Goal: Task Accomplishment & Management: Manage account settings

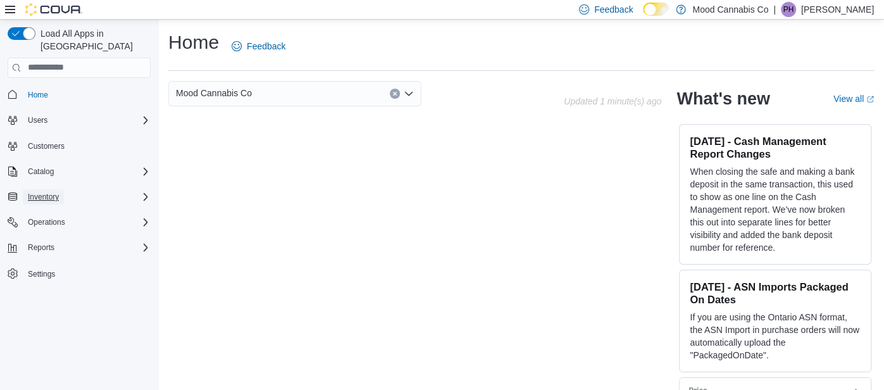
click at [45, 192] on span "Inventory" at bounding box center [43, 197] width 31 height 10
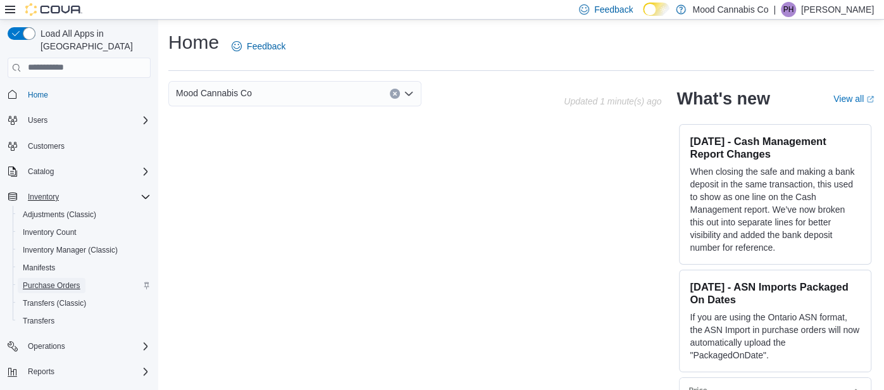
click at [39, 280] on span "Purchase Orders" at bounding box center [52, 285] width 58 height 10
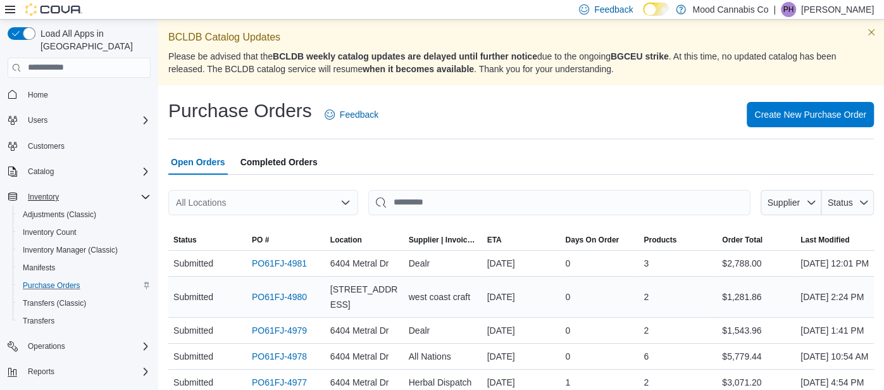
click at [302, 304] on link "PO61FJ-4980" at bounding box center [279, 296] width 55 height 15
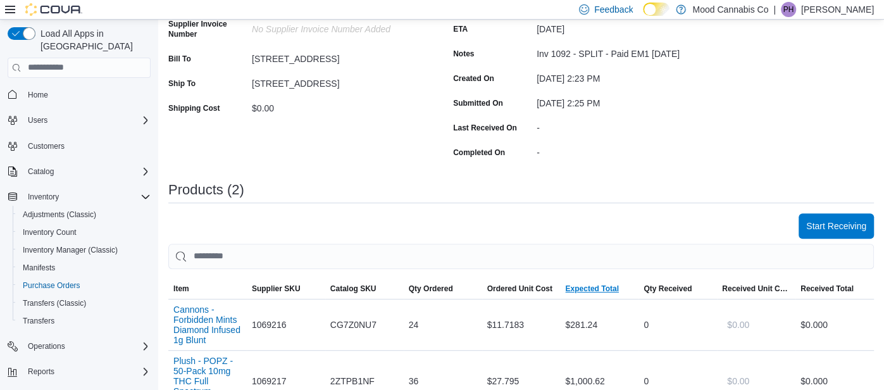
scroll to position [182, 0]
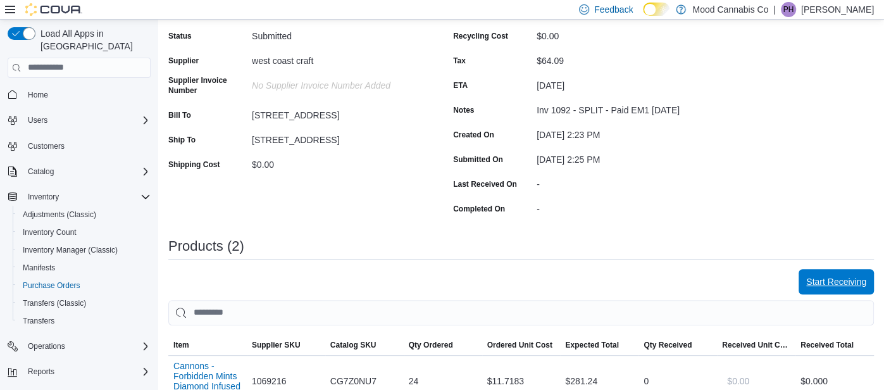
click at [853, 282] on span "Start Receiving" at bounding box center [836, 281] width 60 height 13
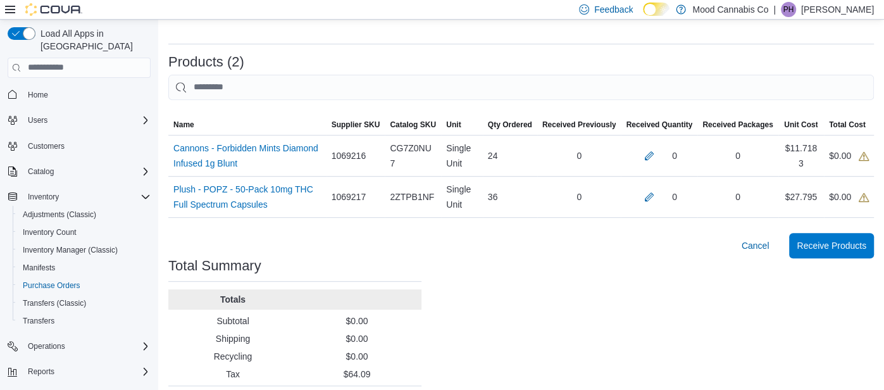
scroll to position [355, 0]
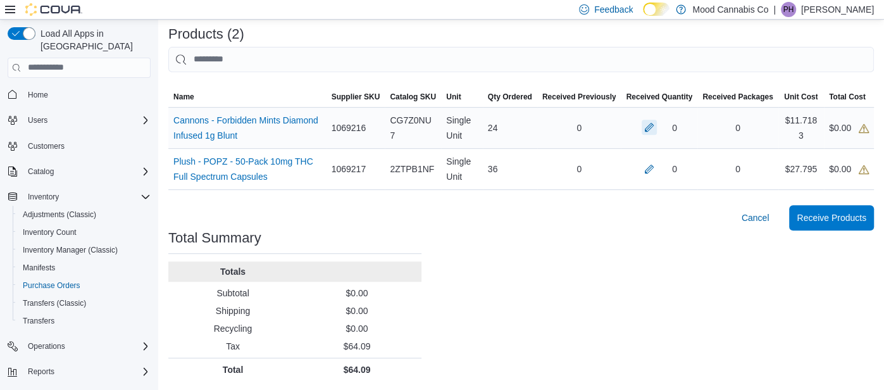
click at [651, 123] on button "button" at bounding box center [649, 127] width 15 height 15
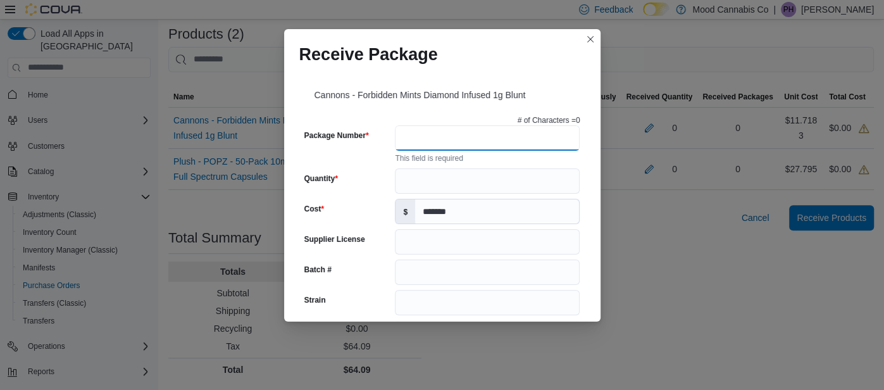
click at [551, 143] on input "Package Number" at bounding box center [487, 137] width 185 height 25
click at [589, 43] on button "Closes this modal window" at bounding box center [590, 38] width 15 height 15
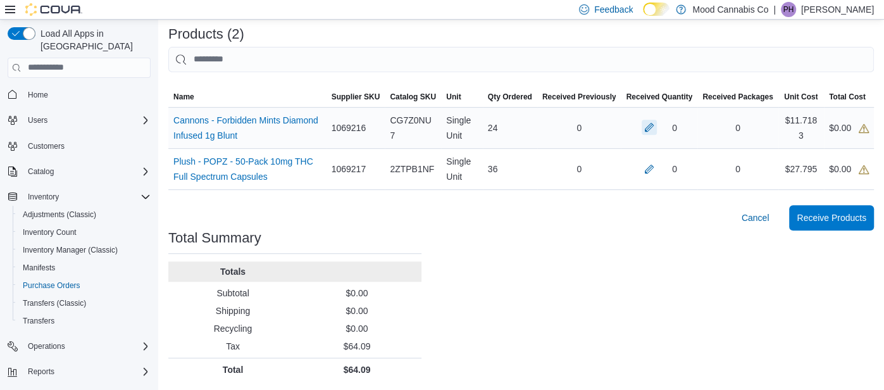
click at [653, 131] on button "button" at bounding box center [649, 127] width 15 height 15
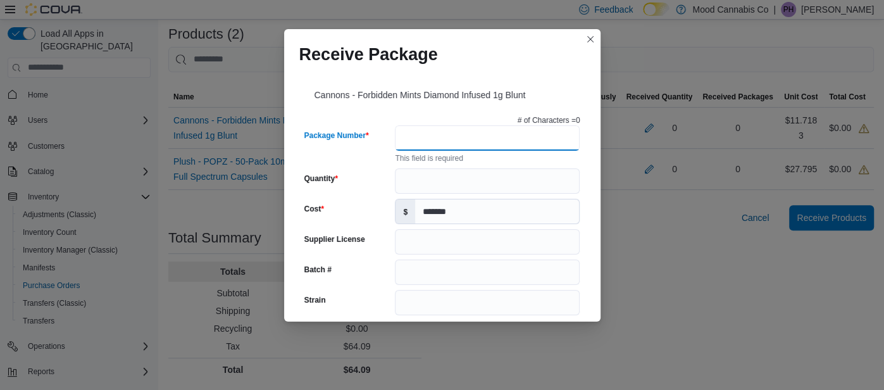
click at [449, 140] on input "Package Number" at bounding box center [487, 137] width 185 height 25
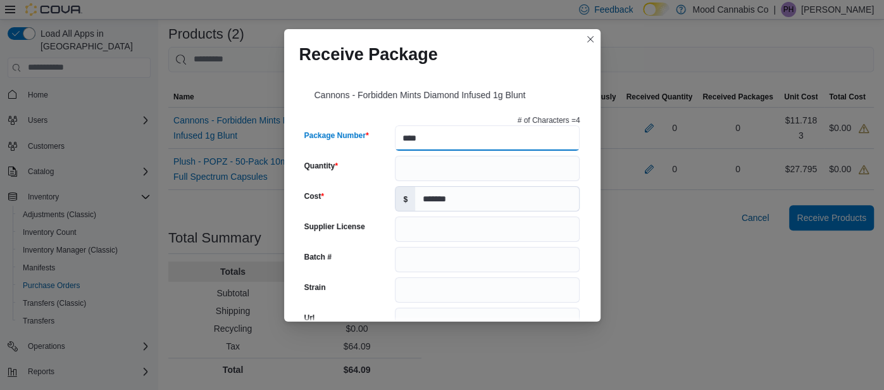
type input "****"
click at [425, 168] on input "Quantity" at bounding box center [487, 168] width 185 height 25
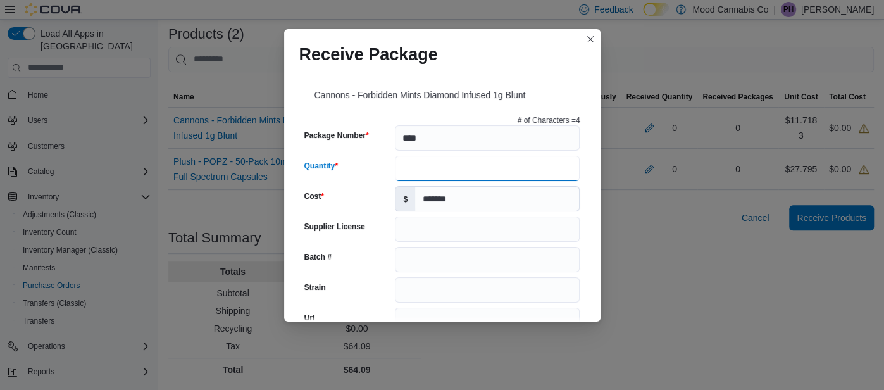
type input "**"
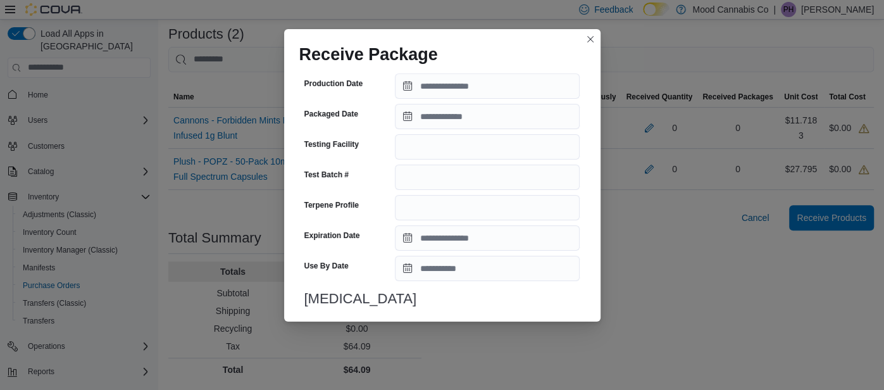
scroll to position [497, 0]
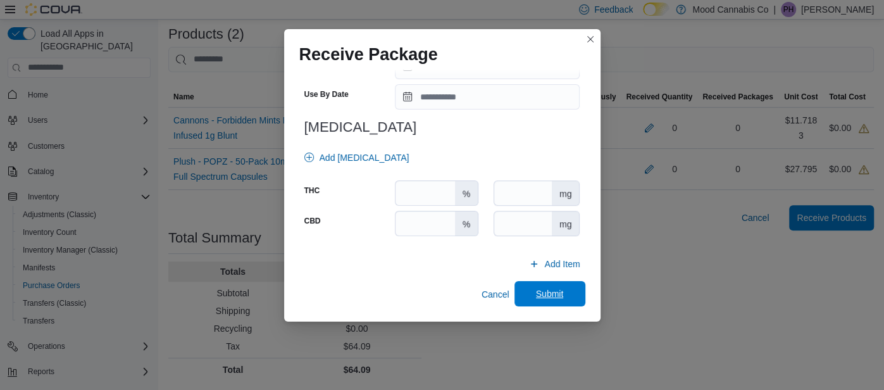
click at [561, 295] on span "Submit" at bounding box center [550, 293] width 28 height 13
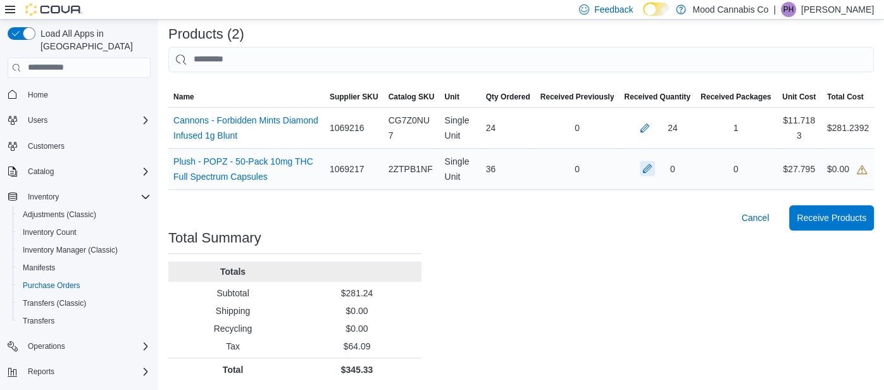
click at [645, 174] on button "button" at bounding box center [647, 168] width 15 height 15
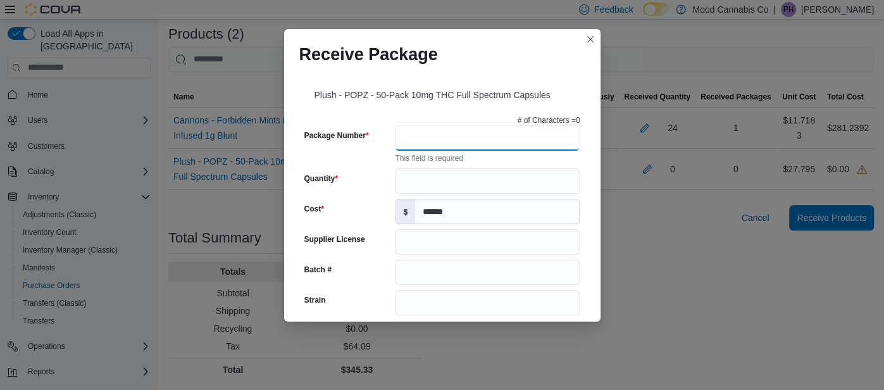
click at [473, 143] on input "Package Number" at bounding box center [487, 137] width 185 height 25
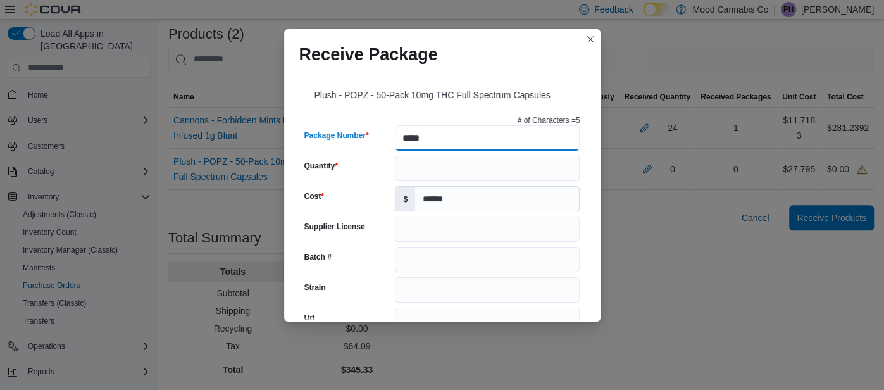
type input "*****"
click at [457, 164] on input "Quantity" at bounding box center [487, 168] width 185 height 25
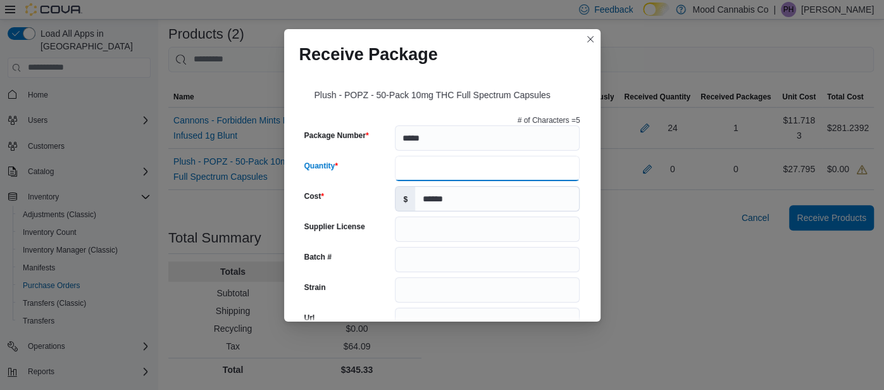
type input "**"
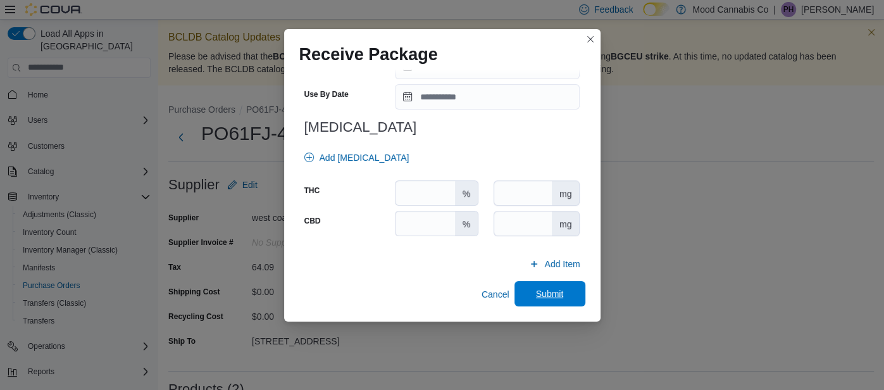
click at [536, 294] on span "Submit" at bounding box center [550, 293] width 28 height 13
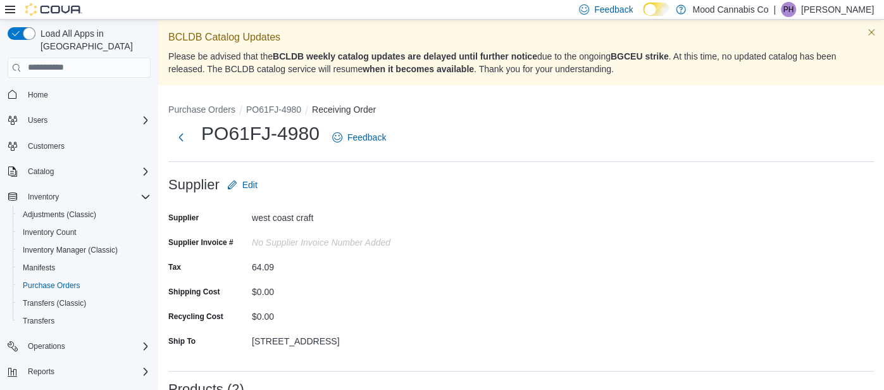
scroll to position [328, 0]
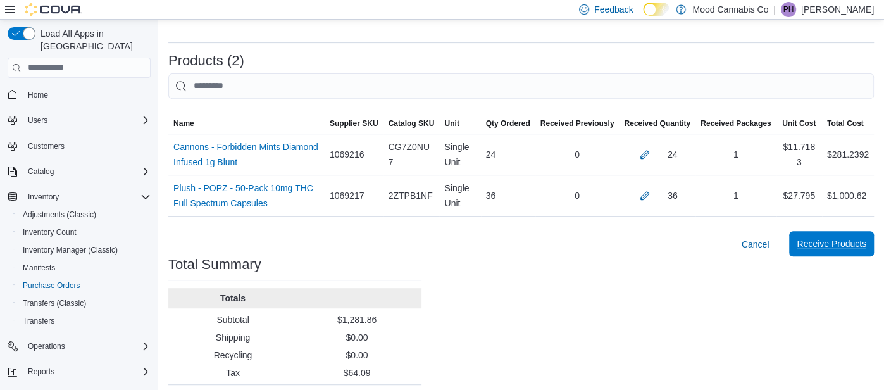
click at [810, 246] on span "Receive Products" at bounding box center [832, 243] width 70 height 13
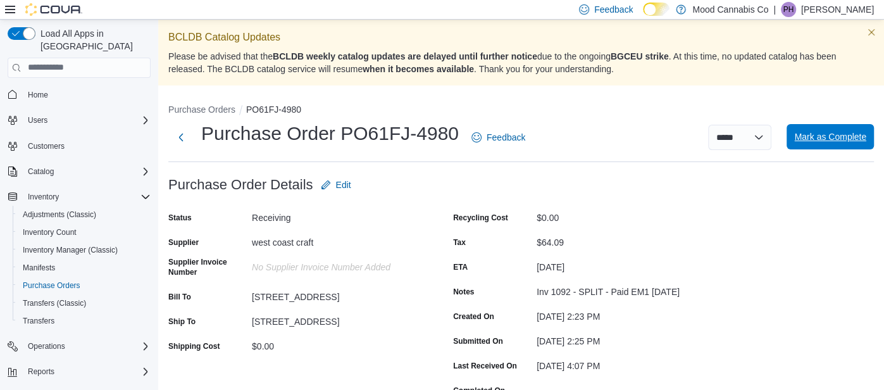
click at [816, 141] on span "Mark as Complete" at bounding box center [830, 136] width 72 height 13
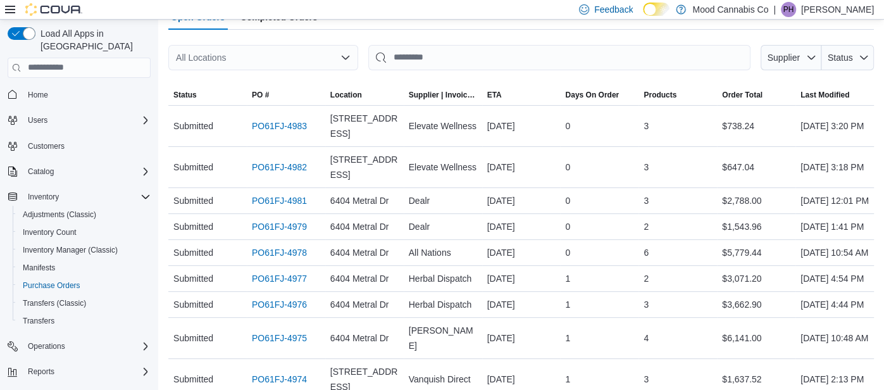
scroll to position [9, 0]
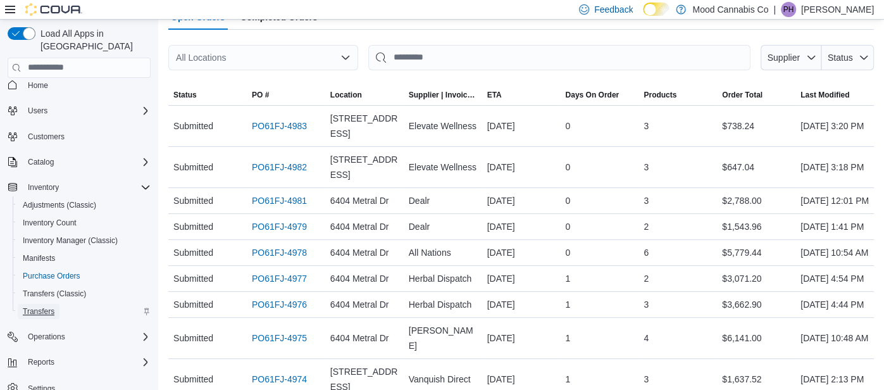
click at [47, 306] on span "Transfers" at bounding box center [39, 311] width 32 height 10
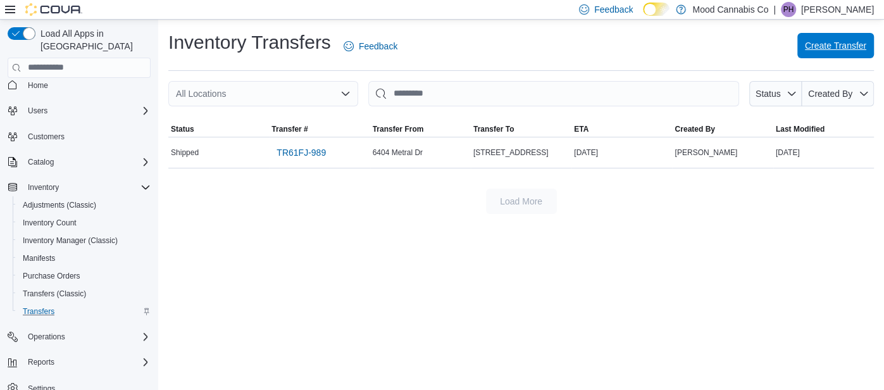
click at [834, 54] on span "Create Transfer" at bounding box center [835, 45] width 61 height 25
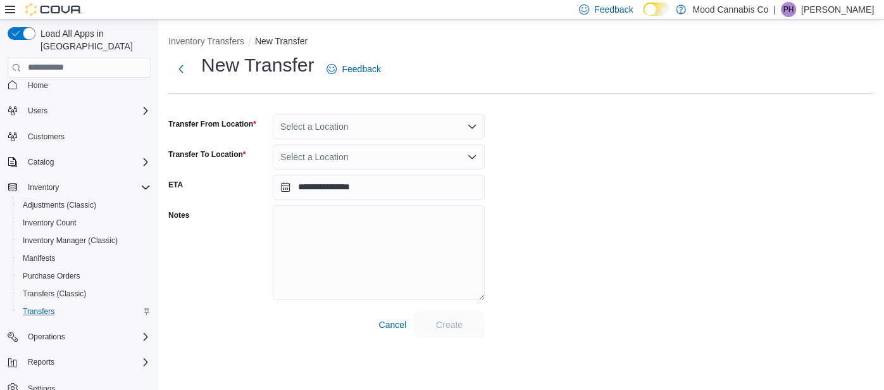
click at [455, 133] on div "Select a Location" at bounding box center [379, 126] width 212 height 25
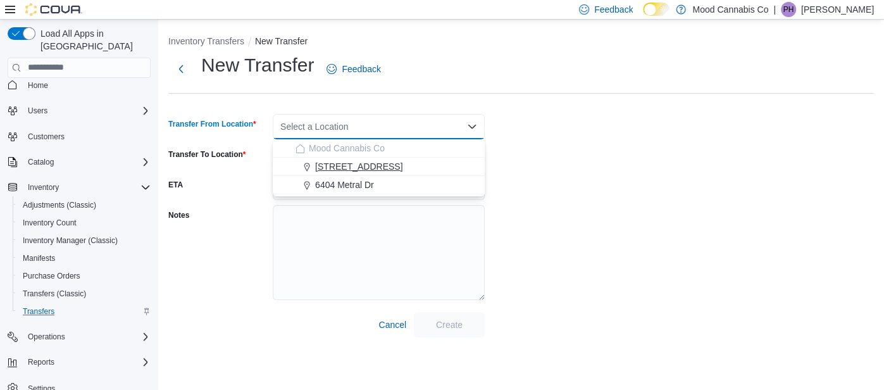
click at [407, 163] on div "[STREET_ADDRESS]" at bounding box center [386, 166] width 182 height 13
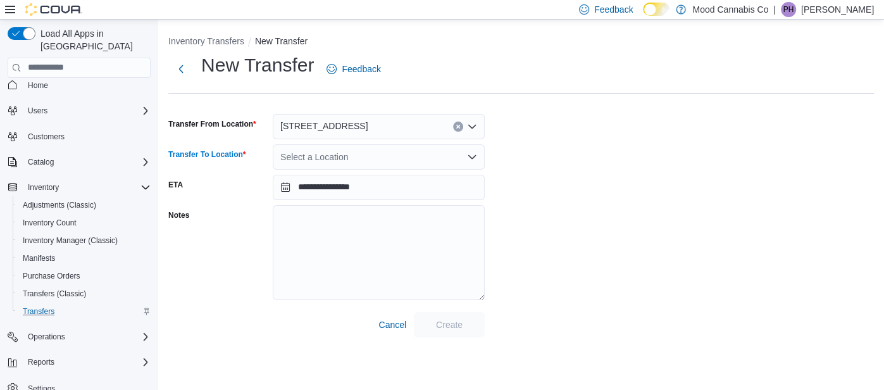
click at [407, 162] on div "Select a Location" at bounding box center [379, 156] width 212 height 25
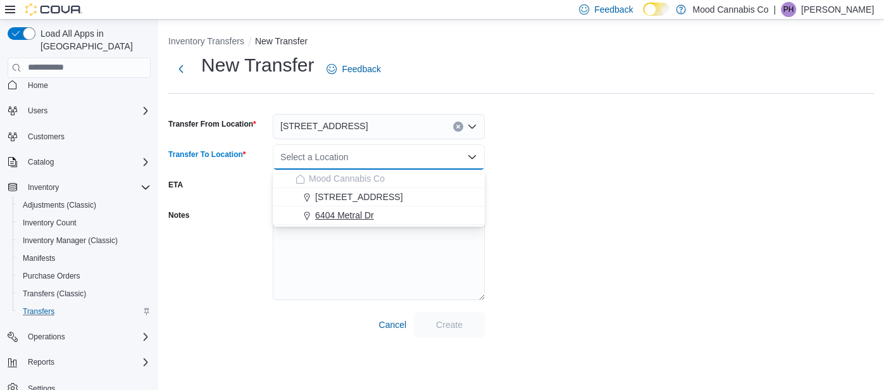
click at [380, 214] on div "6404 Metral Dr" at bounding box center [386, 215] width 182 height 13
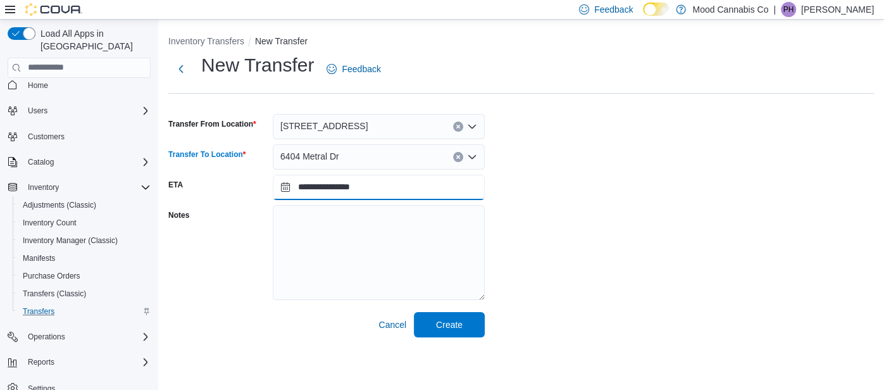
click at [335, 192] on input "**********" at bounding box center [379, 187] width 212 height 25
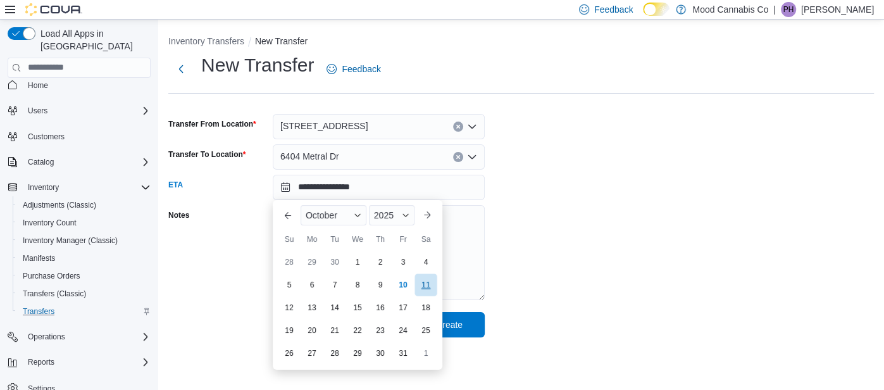
click at [426, 287] on div "11" at bounding box center [425, 284] width 22 height 22
type input "**********"
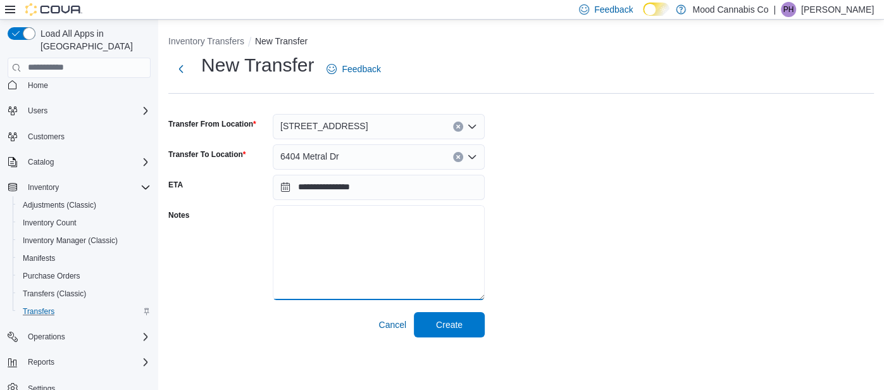
click at [352, 244] on textarea "Notes" at bounding box center [379, 252] width 212 height 95
type textarea "**********"
click at [440, 325] on span "Create" at bounding box center [449, 324] width 27 height 13
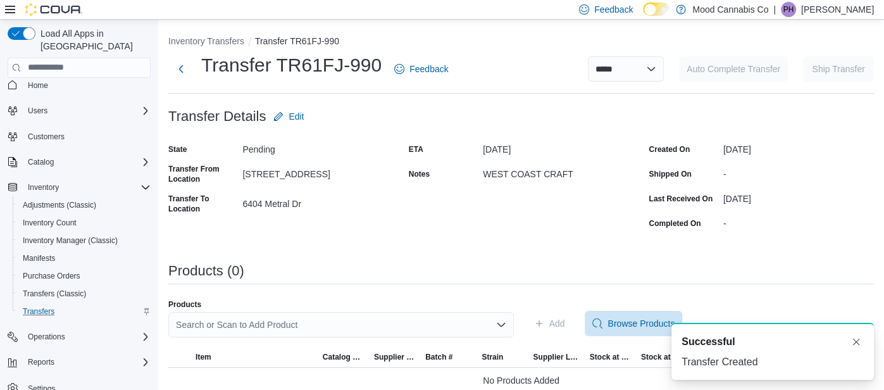
scroll to position [13, 0]
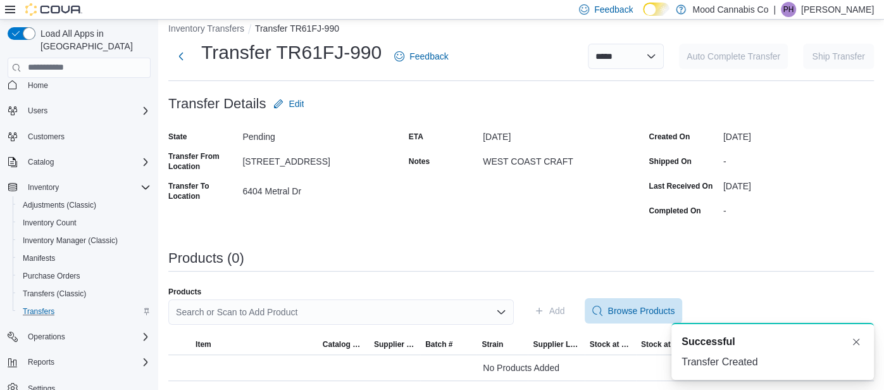
click at [485, 312] on div "Search or Scan to Add Product" at bounding box center [340, 311] width 345 height 25
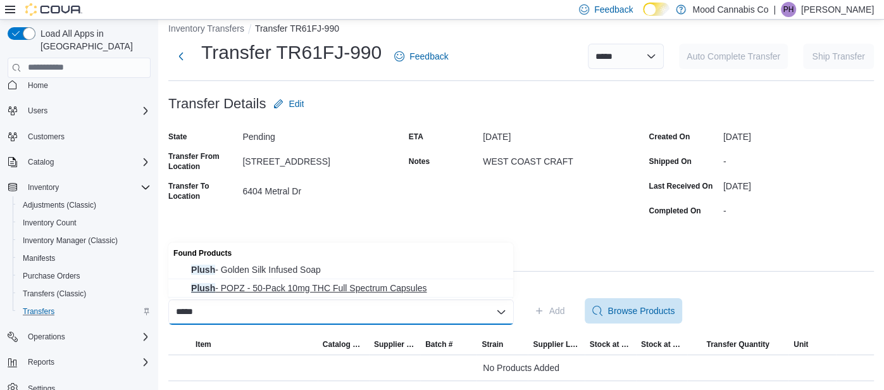
type input "*****"
click at [404, 290] on span "Plush - POPZ - 50-Pack 10mg THC Full Spectrum Capsules" at bounding box center [348, 288] width 314 height 13
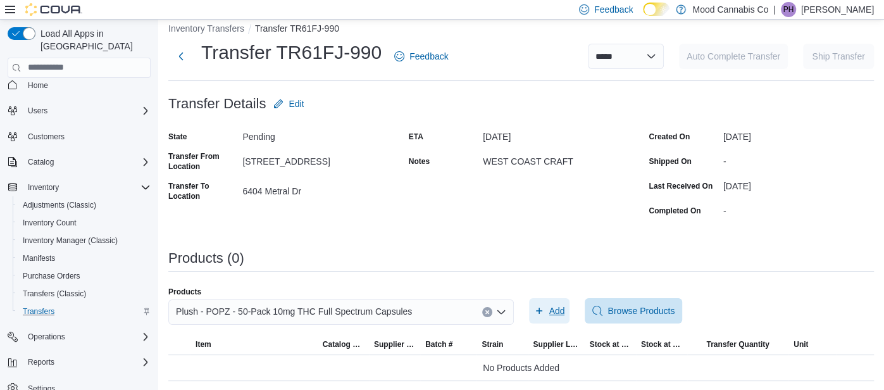
click at [556, 308] on span "Add" at bounding box center [557, 310] width 16 height 13
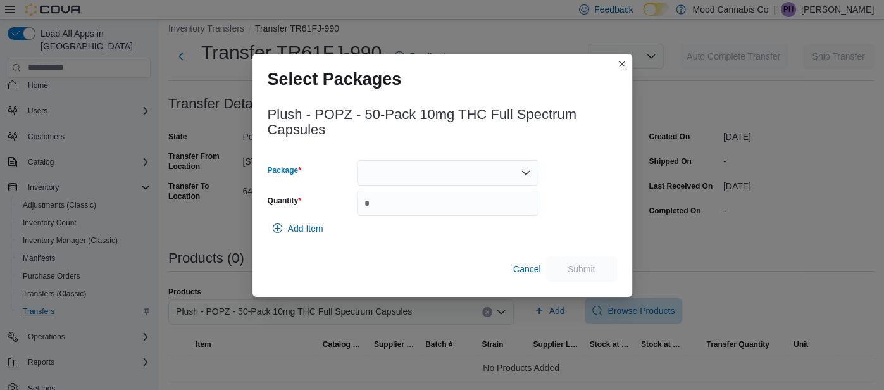
click at [389, 184] on div at bounding box center [448, 172] width 182 height 25
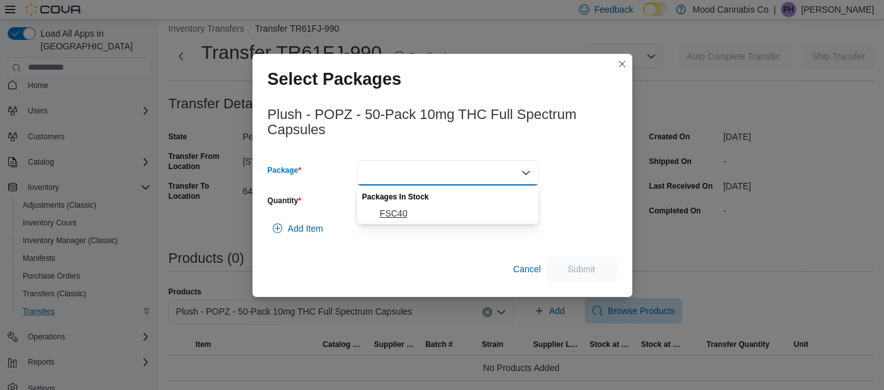
click at [402, 210] on span "FSC40" at bounding box center [455, 213] width 151 height 13
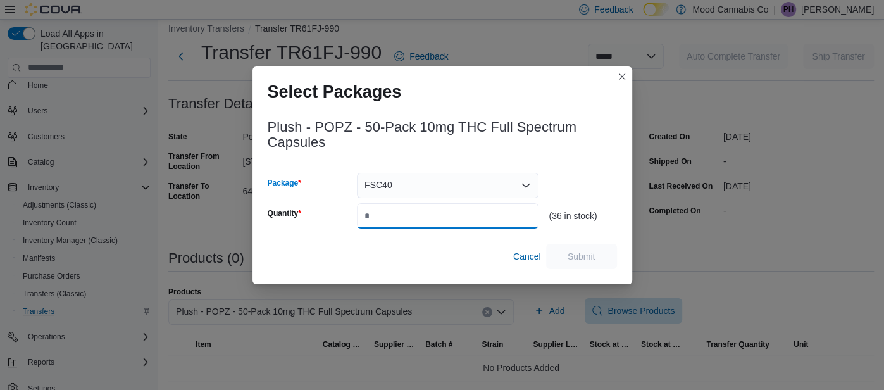
click at [403, 213] on input "Quantity" at bounding box center [448, 215] width 182 height 25
type input "**"
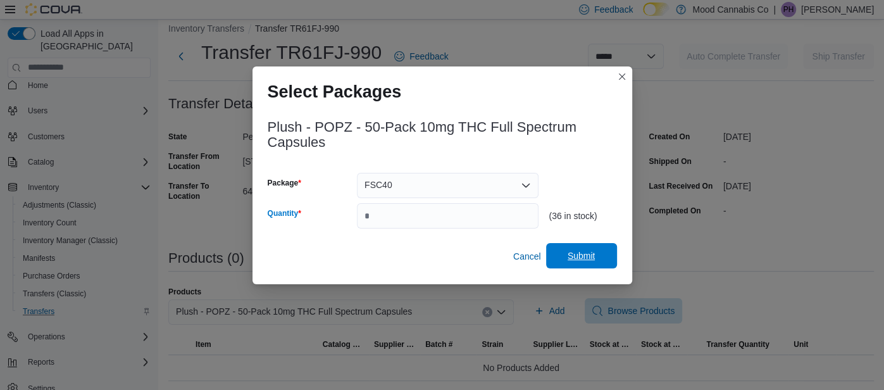
click at [607, 256] on span "Submit" at bounding box center [582, 255] width 56 height 25
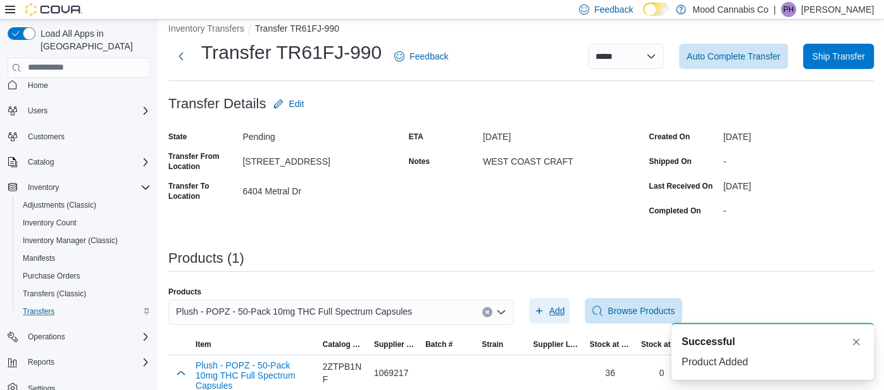
scroll to position [0, 0]
click at [487, 313] on icon "Clear input" at bounding box center [487, 311] width 5 height 5
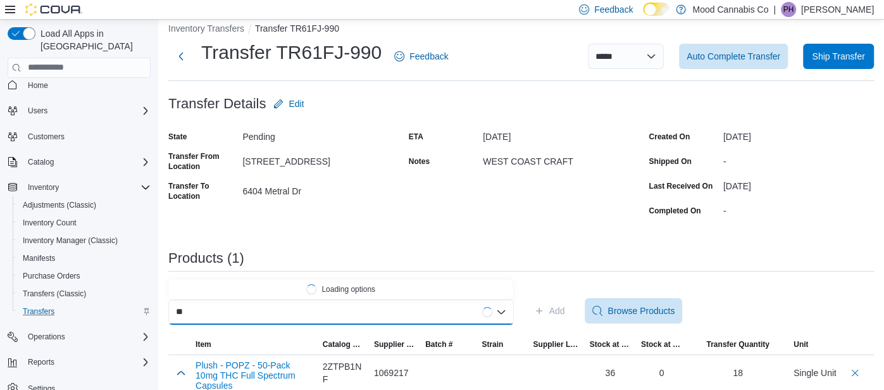
type input "*"
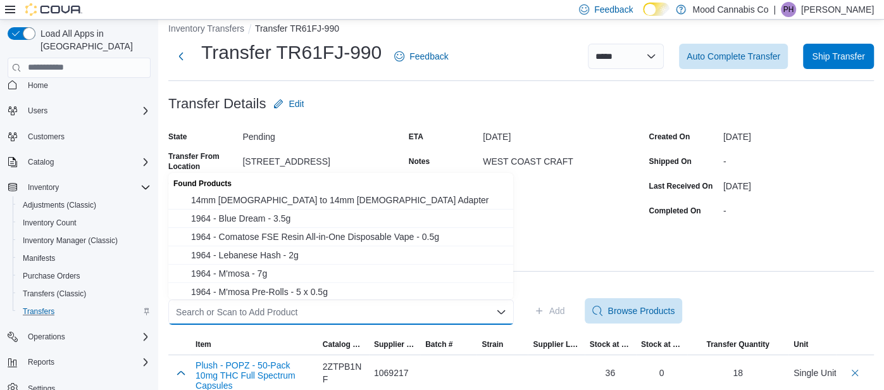
click at [298, 312] on div "Search or Scan to Add Product Combo box. Selected. Combo box input. Search or S…" at bounding box center [340, 311] width 345 height 25
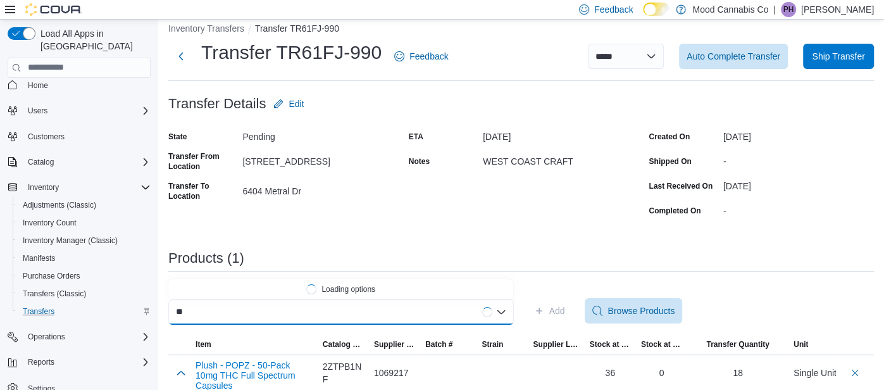
type input "*"
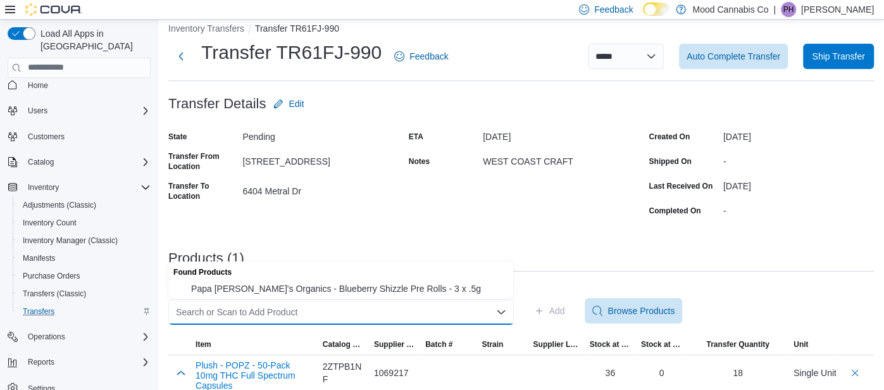
click at [366, 308] on div "Search or Scan to Add Product Combo box. Selected. Combo box input. Search or S…" at bounding box center [340, 311] width 345 height 25
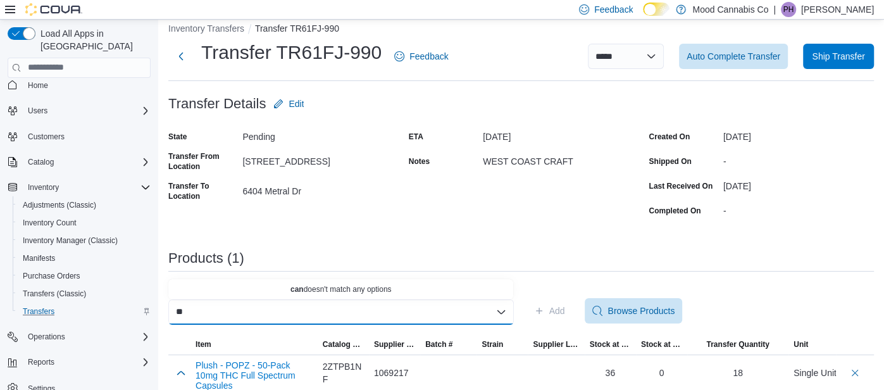
type input "*"
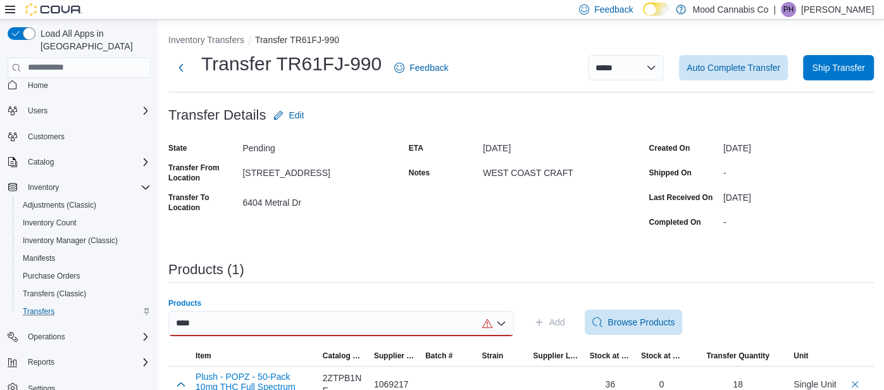
scroll to position [28, 0]
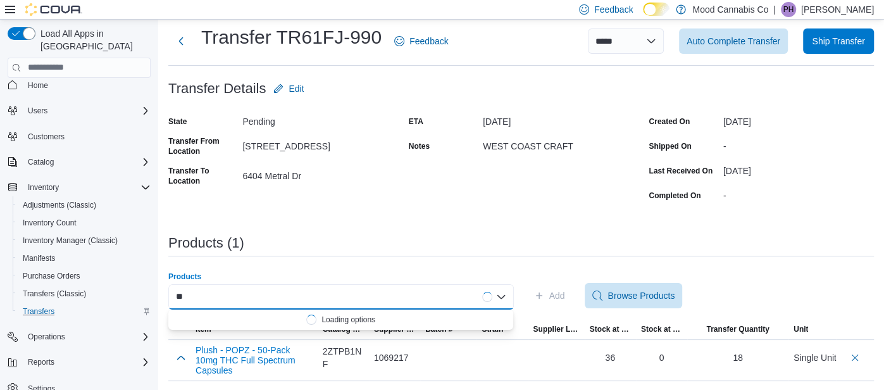
type input "*"
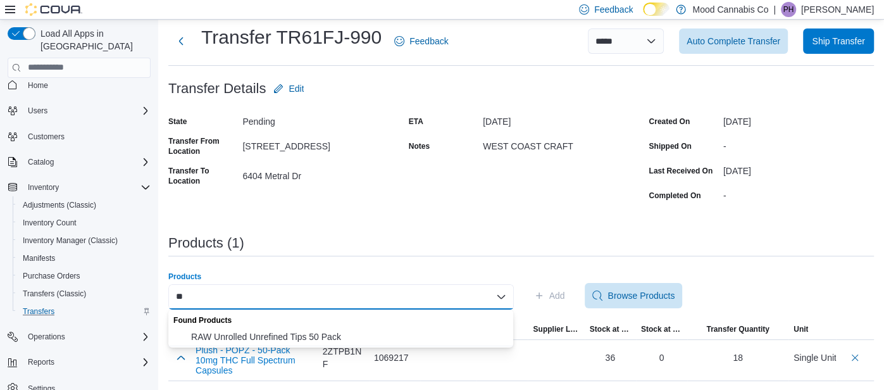
type input "*"
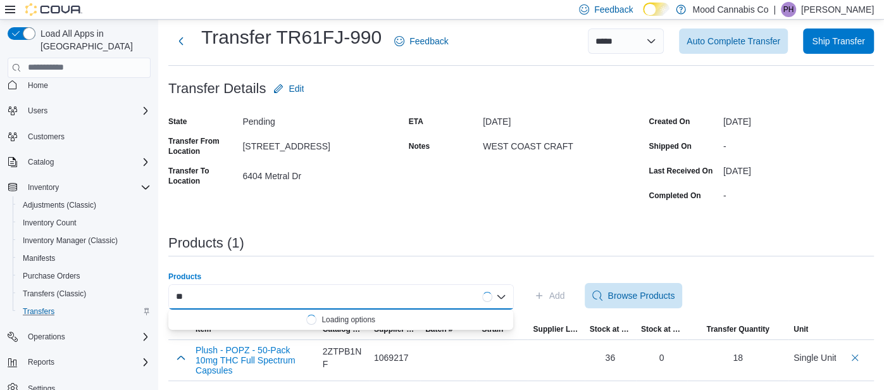
type input "*"
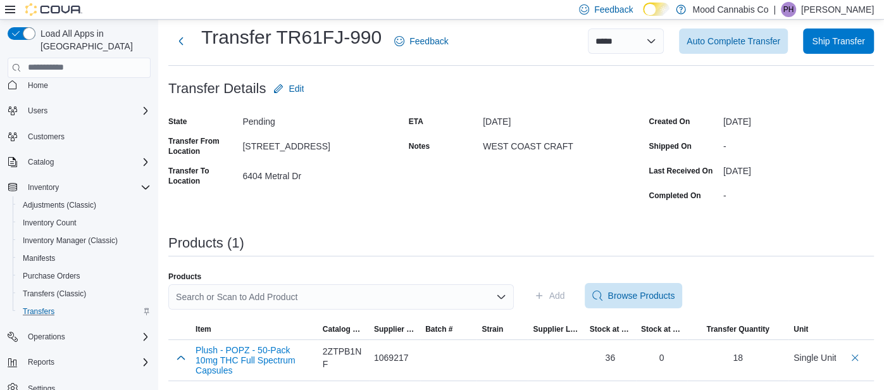
click at [733, 277] on div "Products Search or Scan to Add Product Add Browse Products" at bounding box center [520, 295] width 705 height 48
click at [399, 287] on div "Search or Scan to Add Product" at bounding box center [340, 296] width 345 height 25
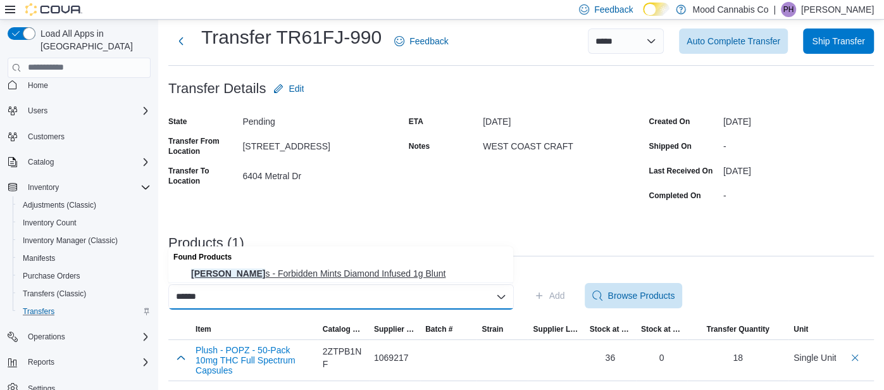
type input "******"
click at [371, 274] on span "Cannon s - Forbidden Mints Diamond Infused 1g Blunt" at bounding box center [348, 273] width 314 height 13
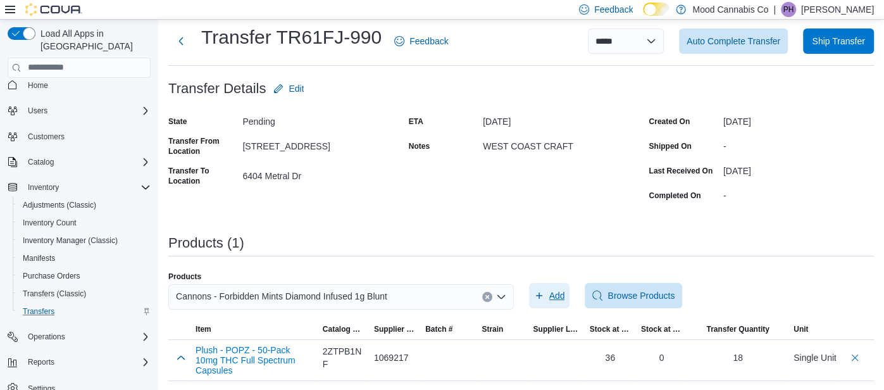
click at [543, 290] on icon "button" at bounding box center [539, 295] width 10 height 10
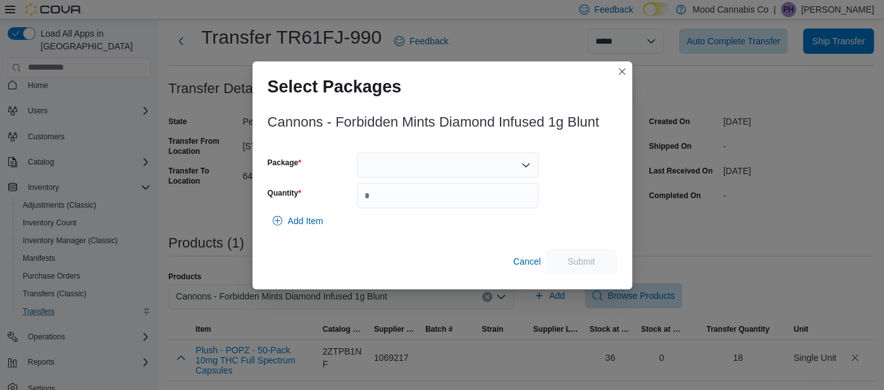
click at [482, 165] on div at bounding box center [448, 164] width 182 height 25
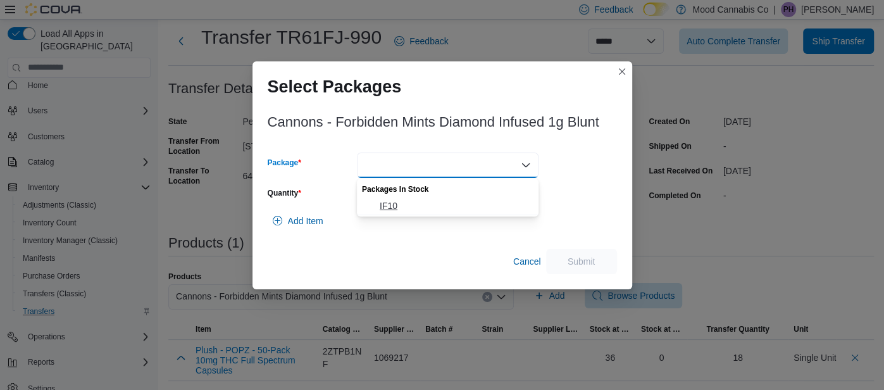
click at [423, 208] on span "IF10" at bounding box center [455, 205] width 151 height 13
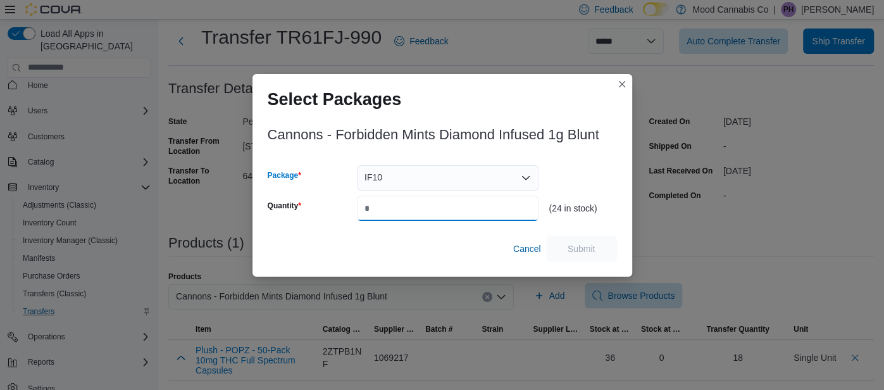
click at [416, 206] on input "Quantity" at bounding box center [448, 208] width 182 height 25
type input "**"
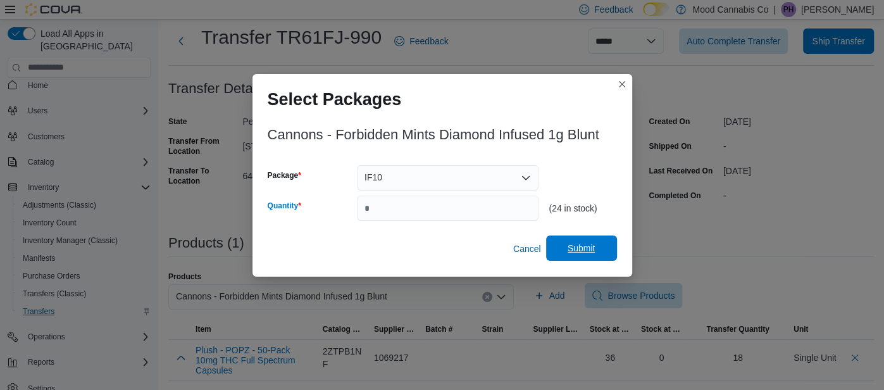
click at [609, 245] on span "Submit" at bounding box center [582, 247] width 56 height 25
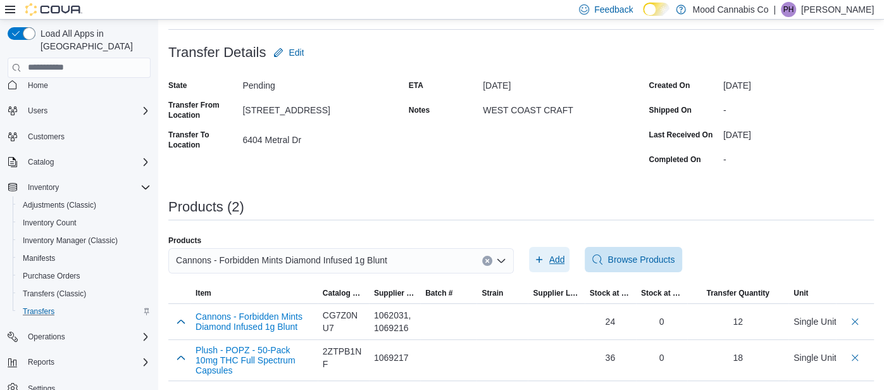
scroll to position [0, 0]
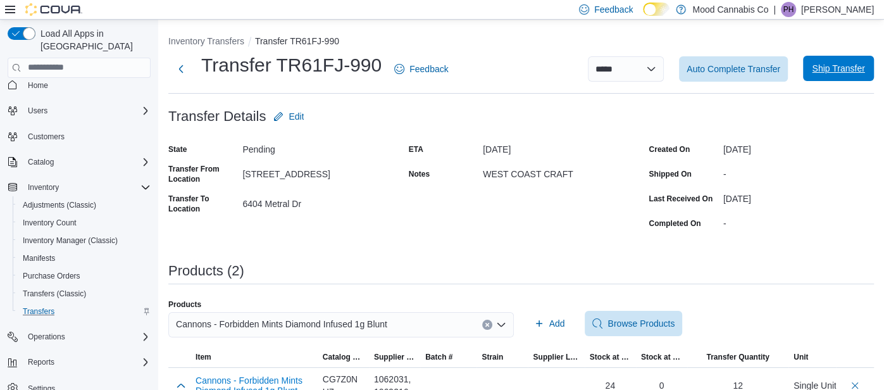
click at [837, 66] on span "Ship Transfer" at bounding box center [838, 68] width 53 height 13
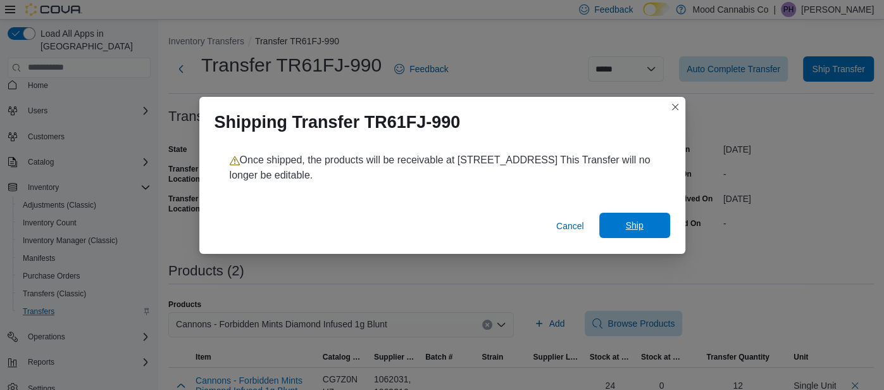
click at [624, 222] on span "Ship" at bounding box center [635, 225] width 56 height 25
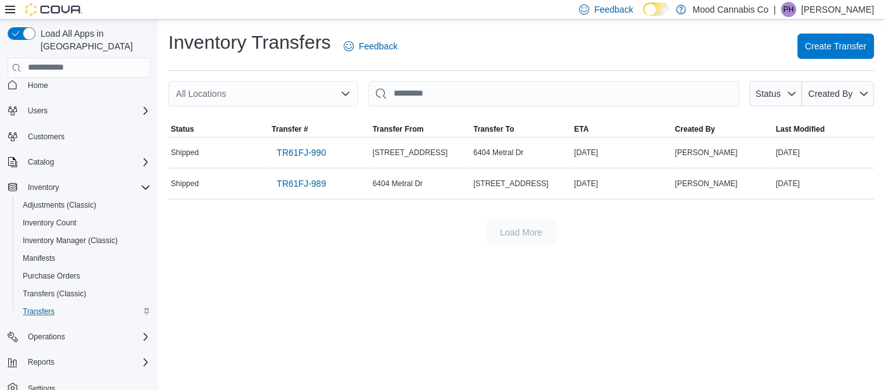
click at [692, 72] on div "Inventory Transfers Feedback Create Transfer All Locations Status Created By So…" at bounding box center [521, 137] width 726 height 235
click at [316, 186] on span "TR61FJ-989" at bounding box center [301, 183] width 49 height 13
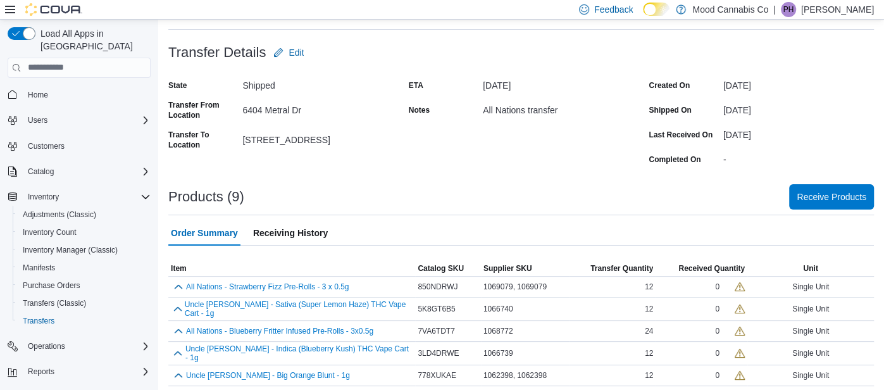
scroll to position [146, 0]
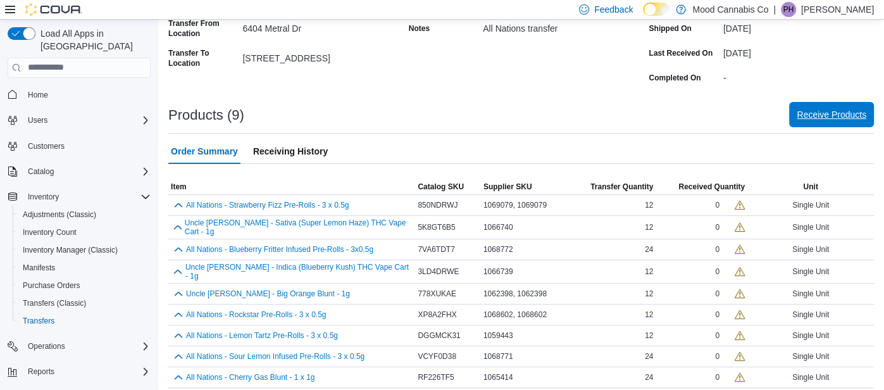
click at [835, 120] on span "Receive Products" at bounding box center [832, 114] width 70 height 13
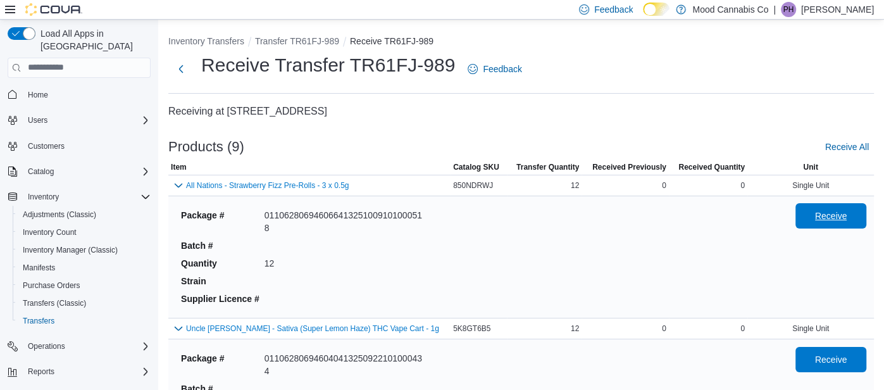
click at [804, 208] on span "Receive" at bounding box center [831, 215] width 56 height 25
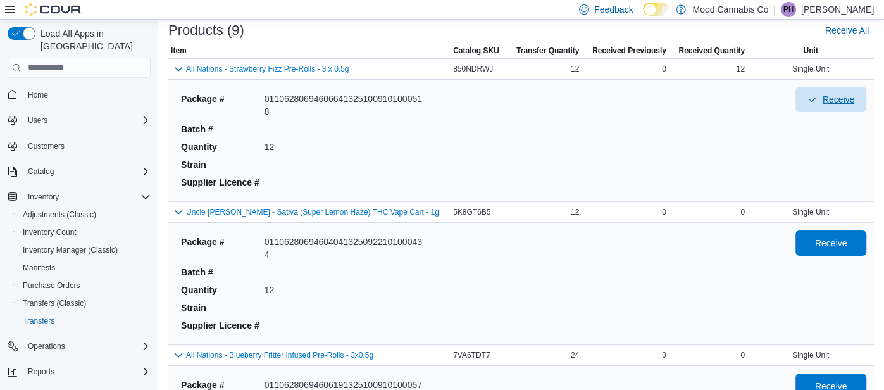
scroll to position [120, 0]
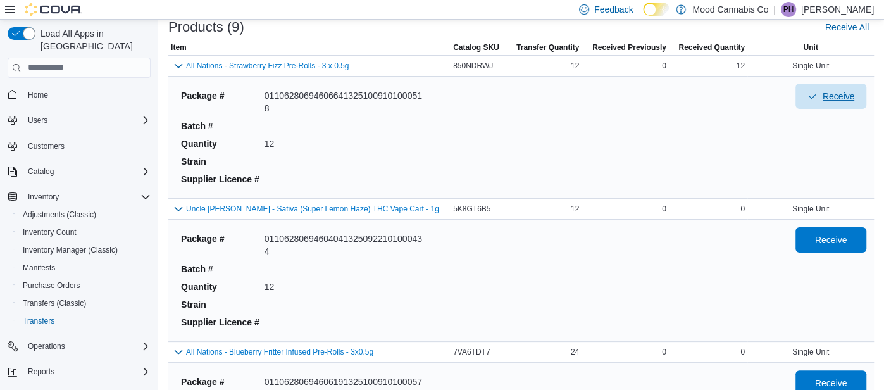
click at [822, 224] on div "Package # 011062806946040413250922101000434 Batch # Quantity 12 Strain Supplier…" at bounding box center [521, 280] width 690 height 116
click at [819, 233] on span "Receive" at bounding box center [831, 239] width 32 height 13
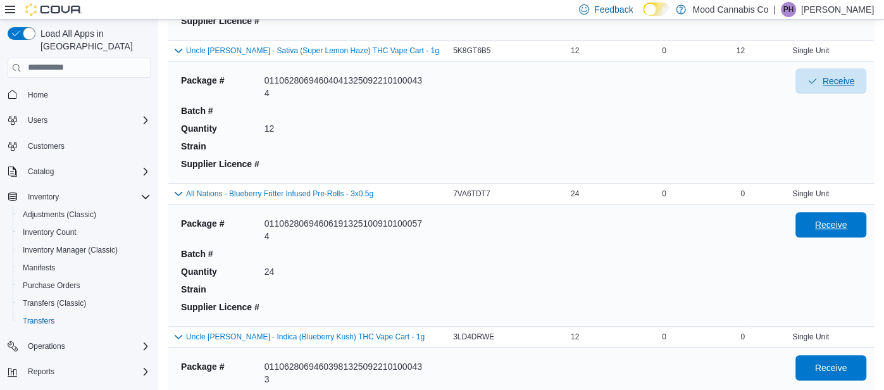
click at [819, 233] on span "Receive" at bounding box center [831, 224] width 56 height 25
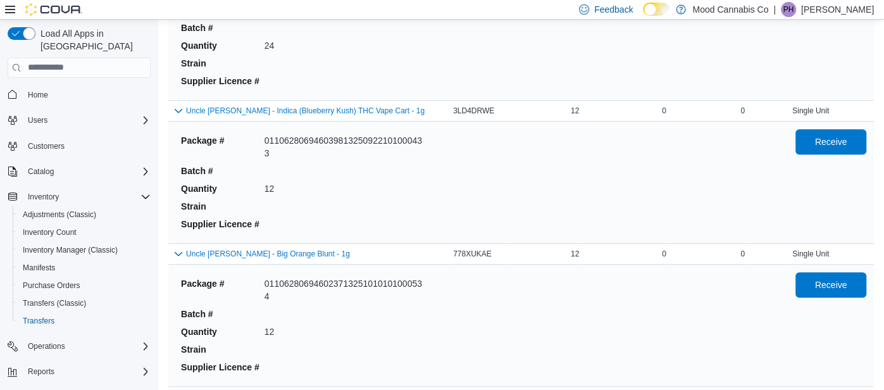
scroll to position [512, 0]
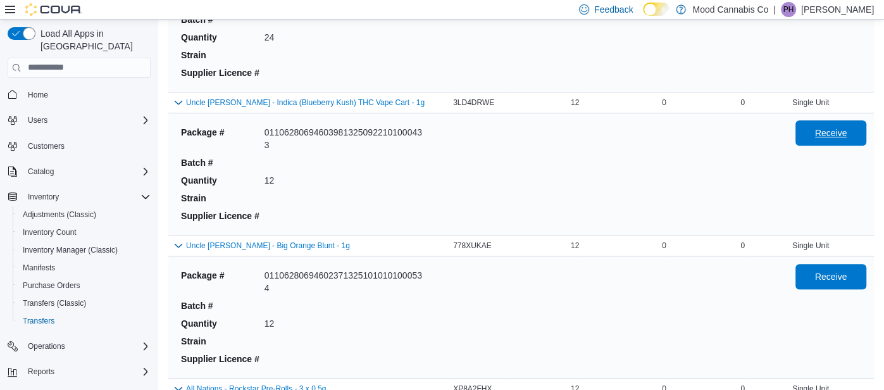
click at [816, 131] on span "Receive" at bounding box center [831, 133] width 32 height 13
click at [824, 275] on span "Receive" at bounding box center [831, 276] width 32 height 13
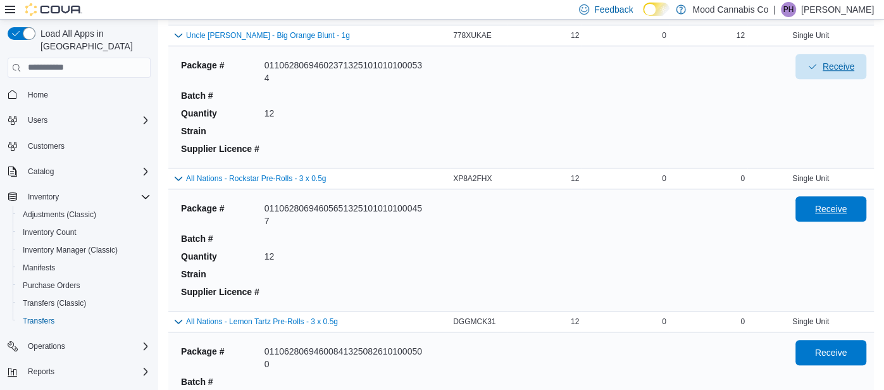
scroll to position [726, 0]
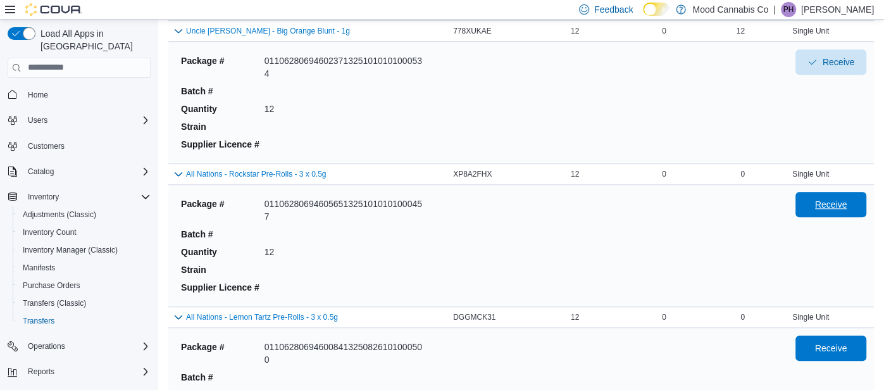
click at [818, 204] on span "Receive" at bounding box center [831, 204] width 32 height 13
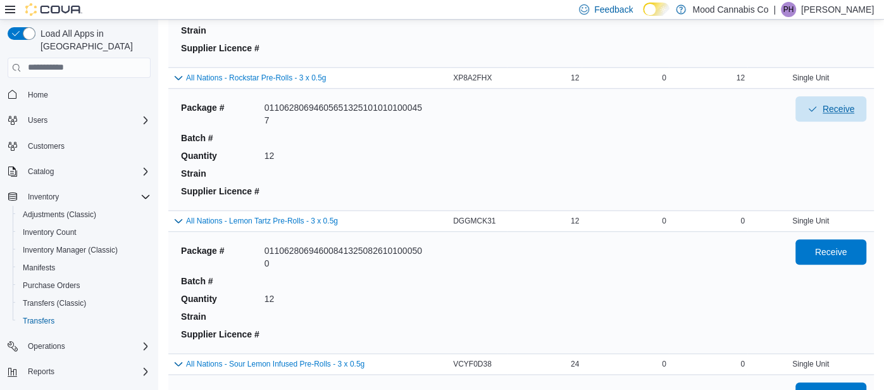
scroll to position [825, 0]
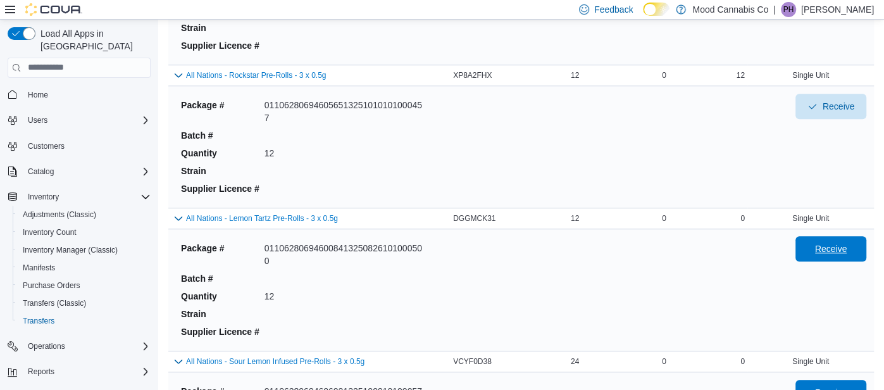
click at [821, 236] on span "Receive" at bounding box center [831, 248] width 56 height 25
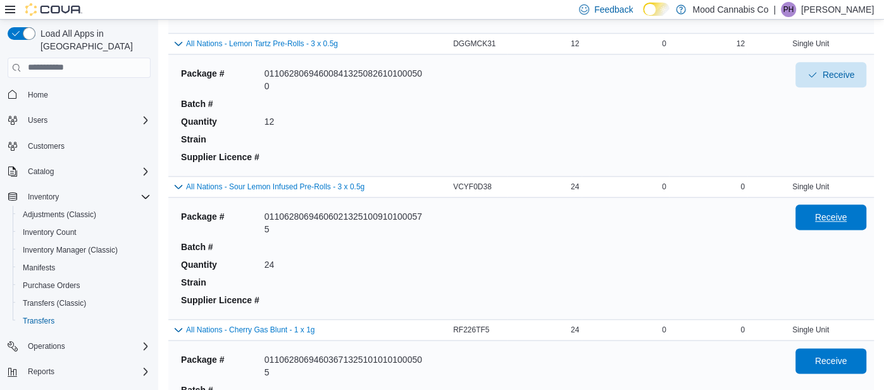
click at [824, 223] on span "Receive" at bounding box center [831, 216] width 56 height 25
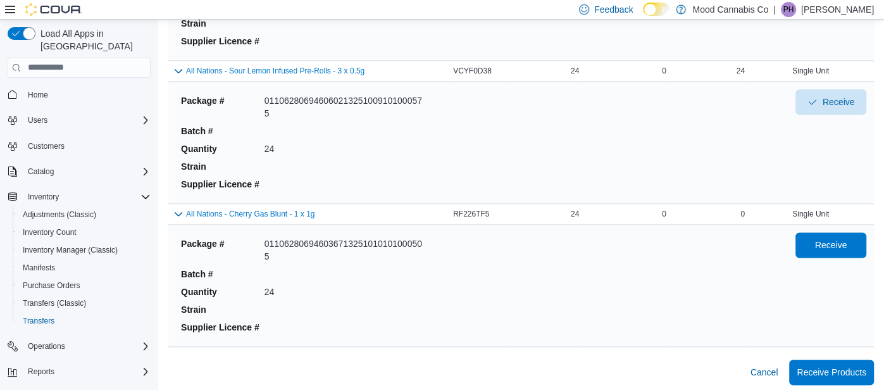
click at [816, 254] on div "Receive" at bounding box center [830, 285] width 71 height 106
click at [830, 244] on span "Receive" at bounding box center [831, 244] width 32 height 13
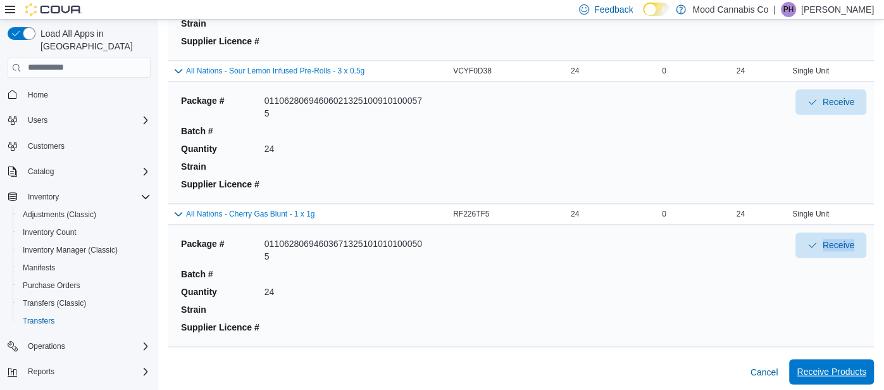
click at [834, 365] on span "Receive Products" at bounding box center [832, 371] width 70 height 13
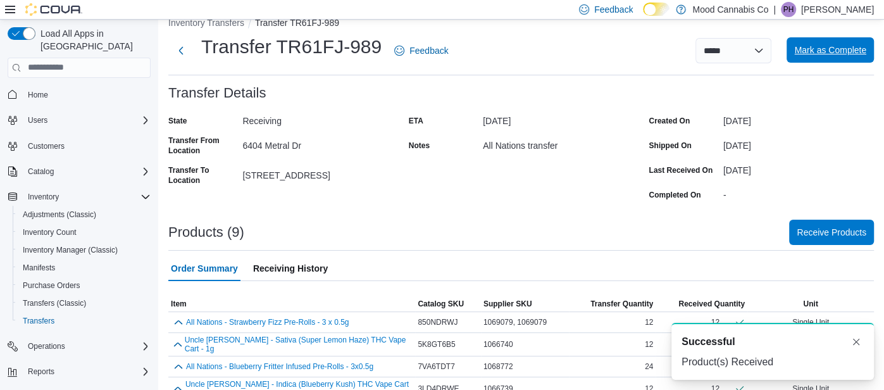
click at [833, 56] on span "Mark as Complete" at bounding box center [830, 49] width 72 height 25
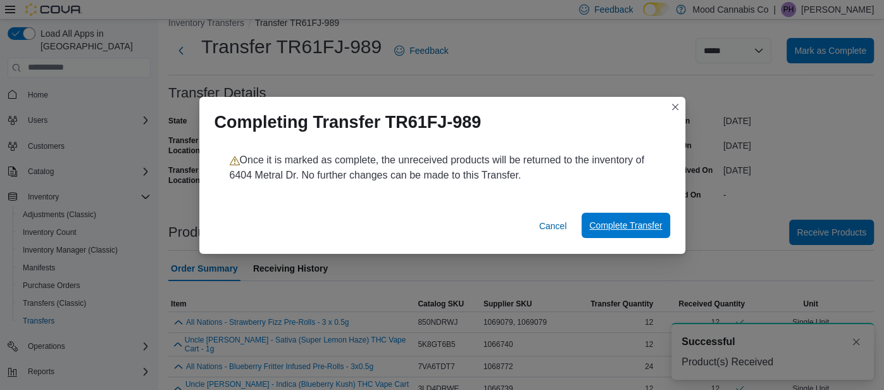
click at [637, 233] on span "Complete Transfer" at bounding box center [625, 225] width 73 height 25
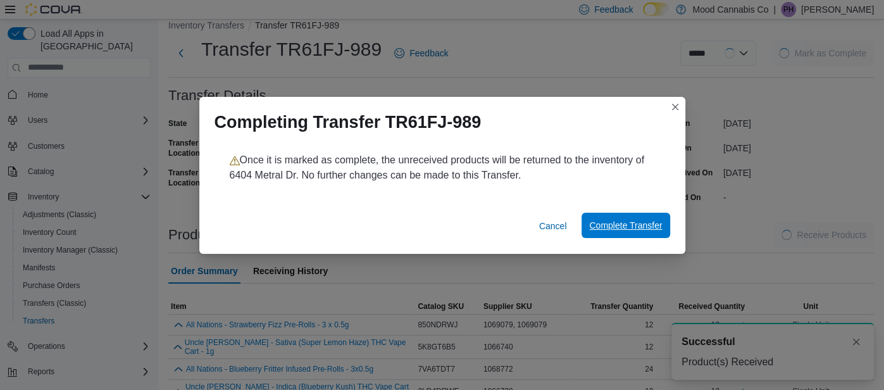
scroll to position [21, 0]
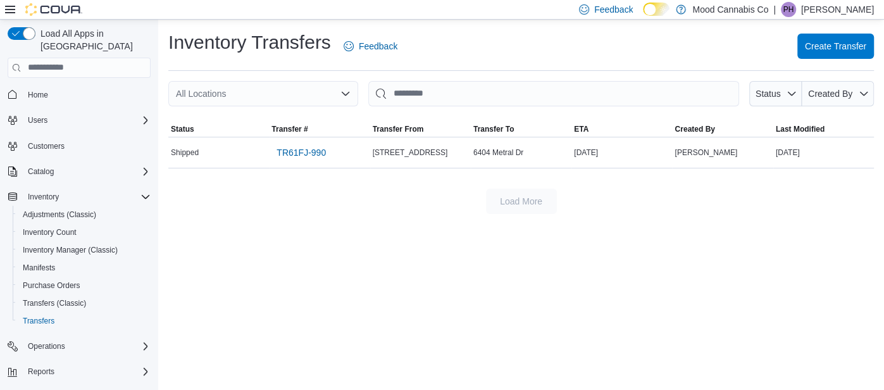
click at [864, 9] on p "[PERSON_NAME]" at bounding box center [837, 9] width 73 height 15
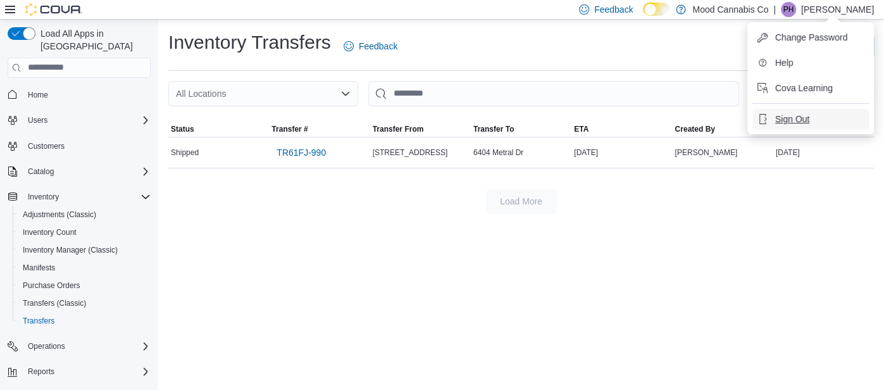
click at [809, 117] on span "Sign Out" at bounding box center [792, 119] width 34 height 13
